Goal: Transaction & Acquisition: Purchase product/service

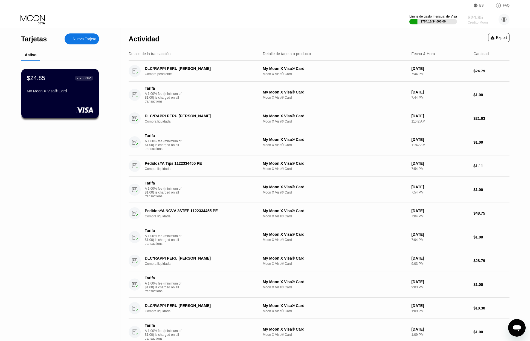
click at [471, 18] on div "$24.85" at bounding box center [478, 18] width 20 height 6
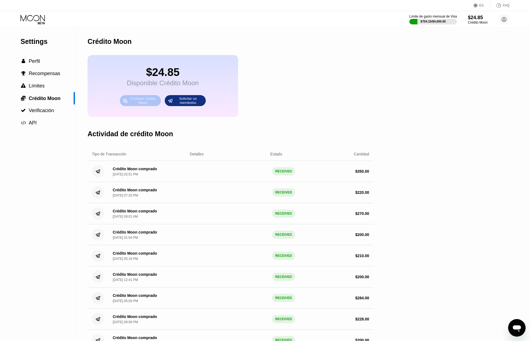
click at [141, 100] on div "Comprar crédito Moon" at bounding box center [143, 100] width 30 height 9
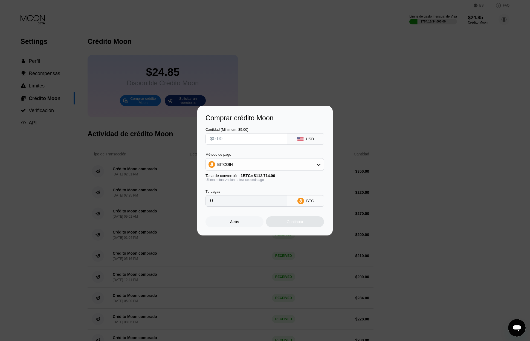
drag, startPoint x: 236, startPoint y: 143, endPoint x: 200, endPoint y: 142, distance: 36.7
click at [200, 142] on div "Comprar crédito Moon Cantidad (Minimum: $5.00) USD Método de pago BITCOIN Tasa …" at bounding box center [264, 170] width 135 height 129
type input "$2"
type input "0.00001775"
type input "$20"
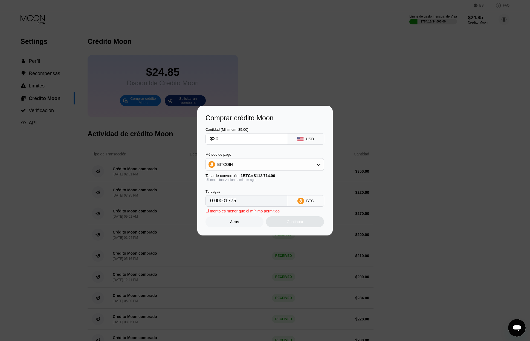
type input "0.00017745"
type input "$200"
type input "0.00177441"
type input "$200"
click at [290, 167] on div "BITCOIN" at bounding box center [265, 164] width 118 height 11
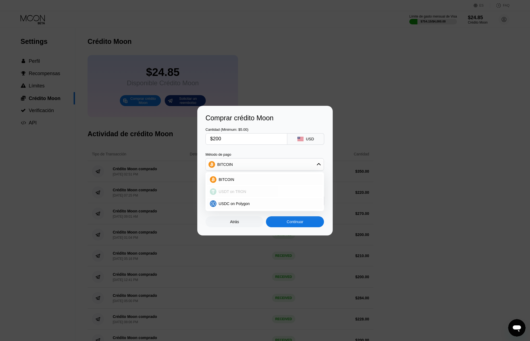
click at [246, 190] on div "USDT on TRON" at bounding box center [268, 191] width 103 height 4
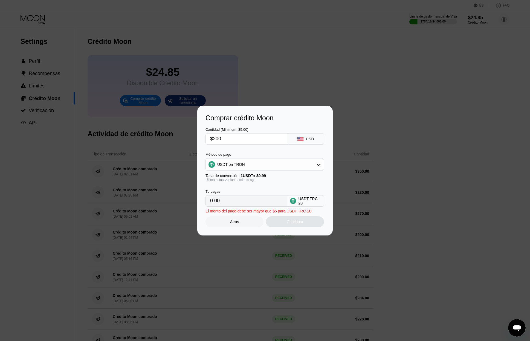
type input "202.02"
click at [279, 224] on div "Continuar" at bounding box center [295, 221] width 58 height 11
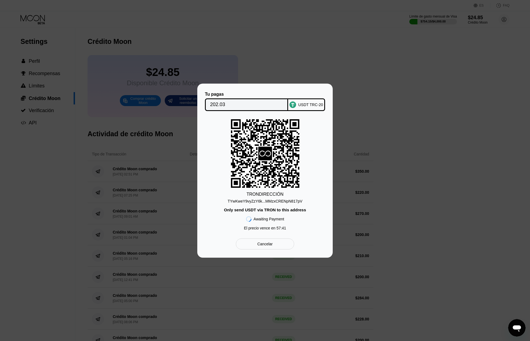
click at [267, 200] on div "TYwKweY9vyZzY6k...MMzxCRENpN817pV" at bounding box center [265, 201] width 75 height 4
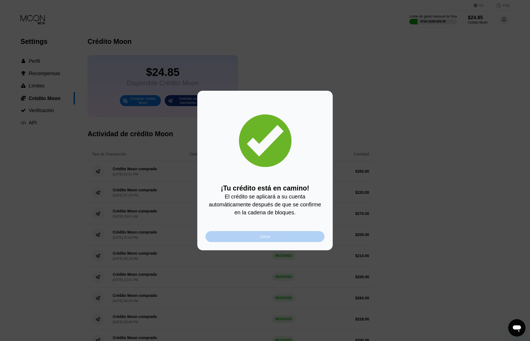
click at [271, 235] on div "Cerca" at bounding box center [265, 236] width 119 height 11
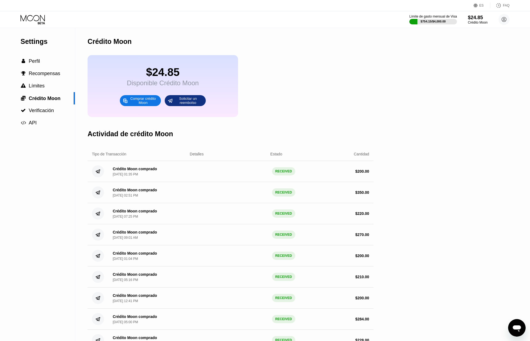
click at [32, 18] on icon at bounding box center [33, 20] width 25 height 10
